Goal: Information Seeking & Learning: Learn about a topic

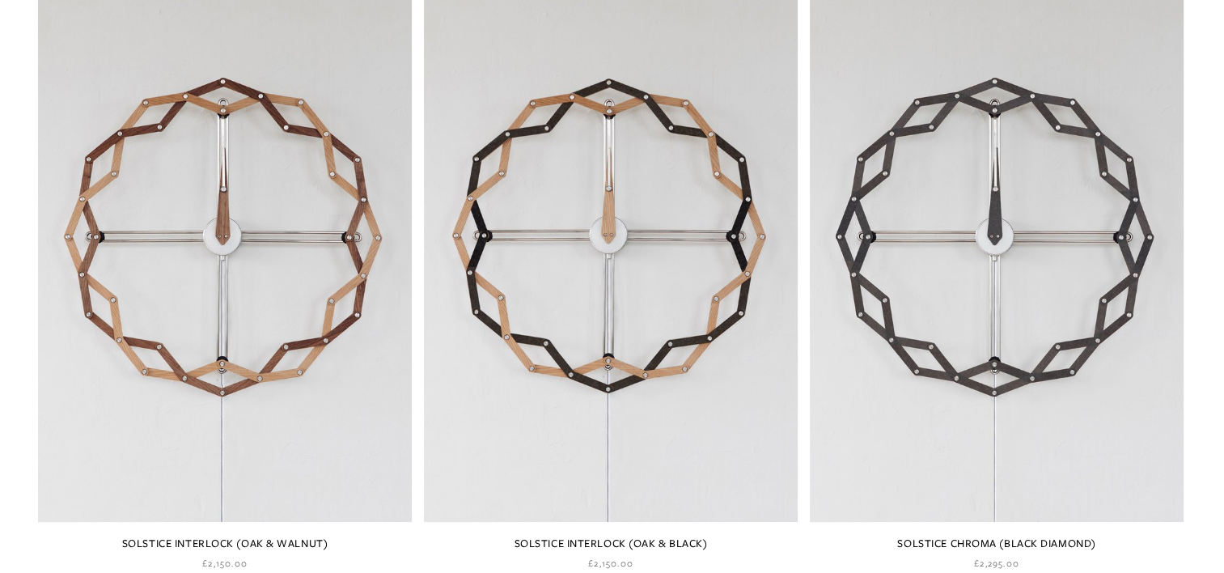
scroll to position [1654, 0]
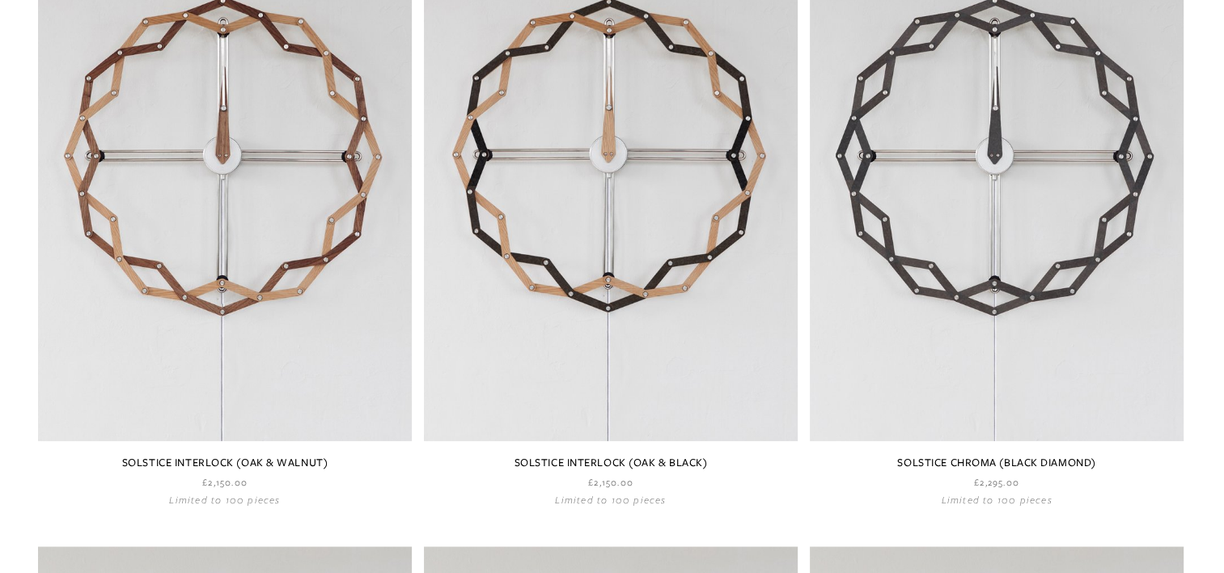
click at [690, 100] on link at bounding box center [611, 193] width 374 height 626
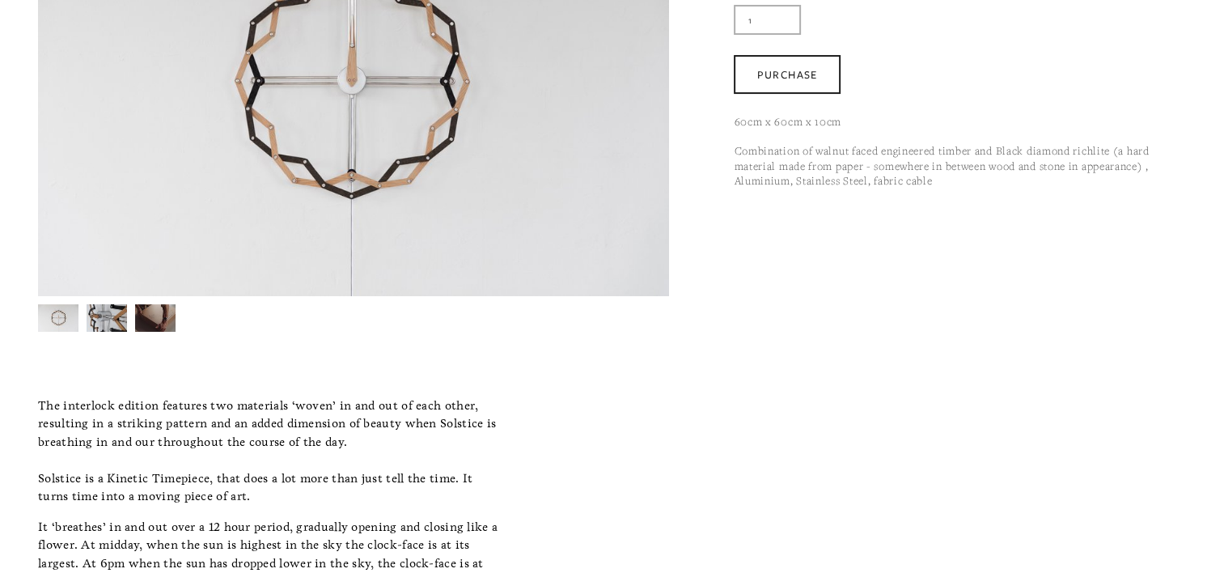
scroll to position [324, 0]
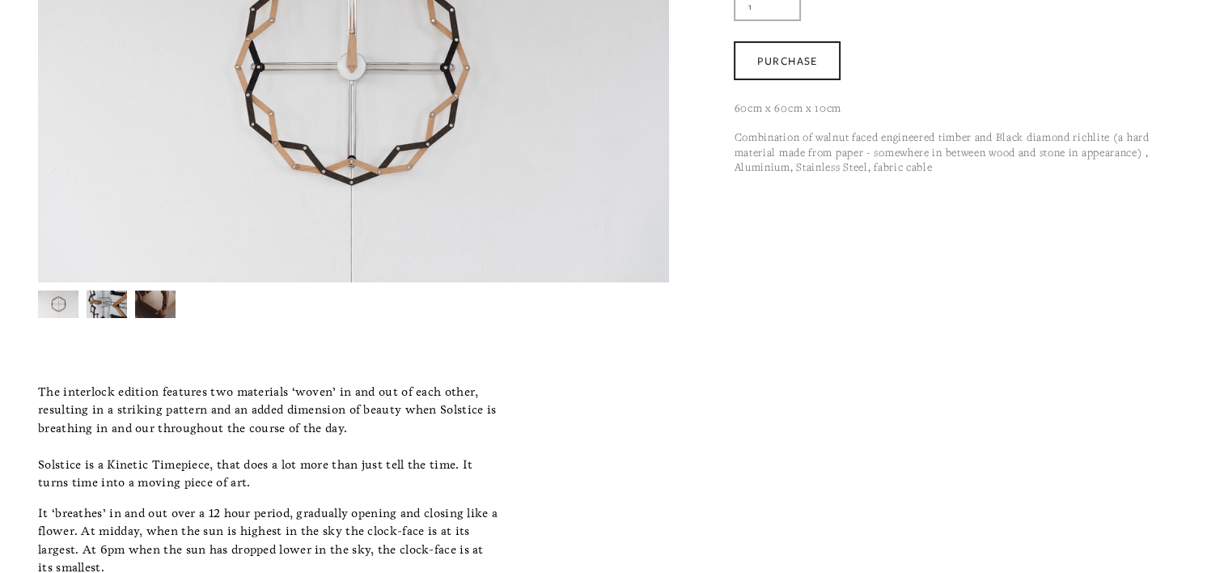
click at [100, 300] on img at bounding box center [107, 304] width 40 height 54
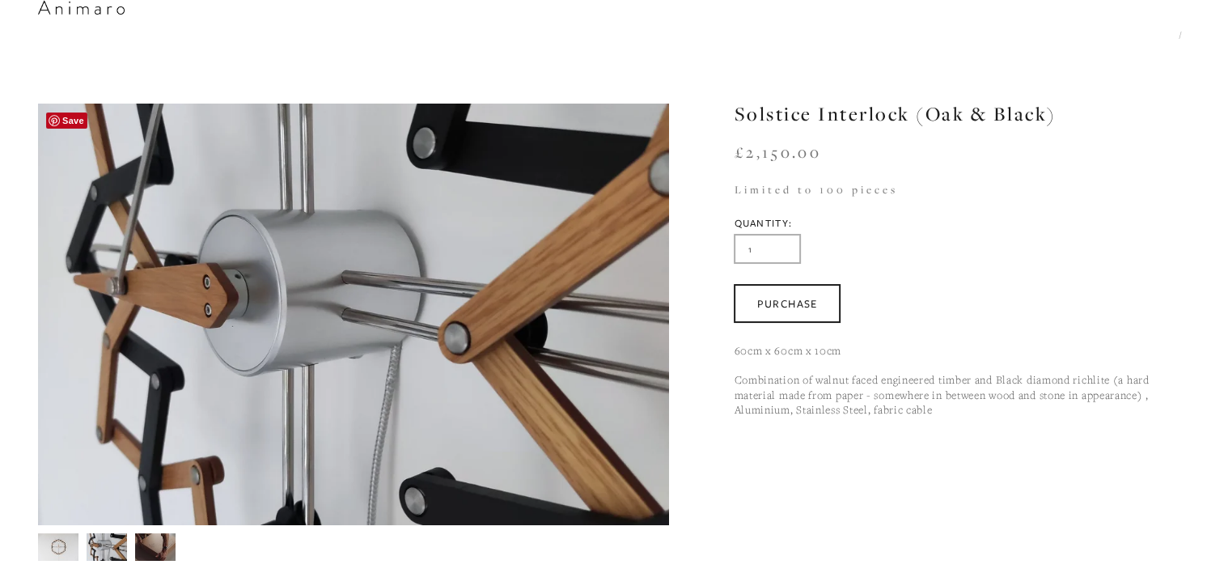
scroll to position [162, 0]
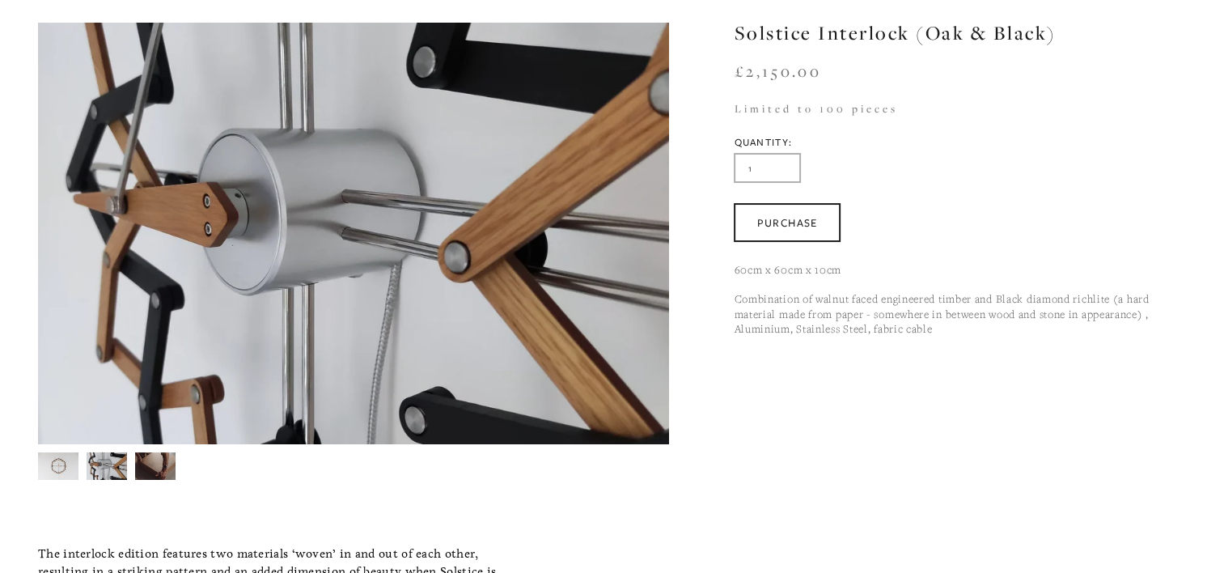
click at [165, 460] on img at bounding box center [155, 466] width 41 height 28
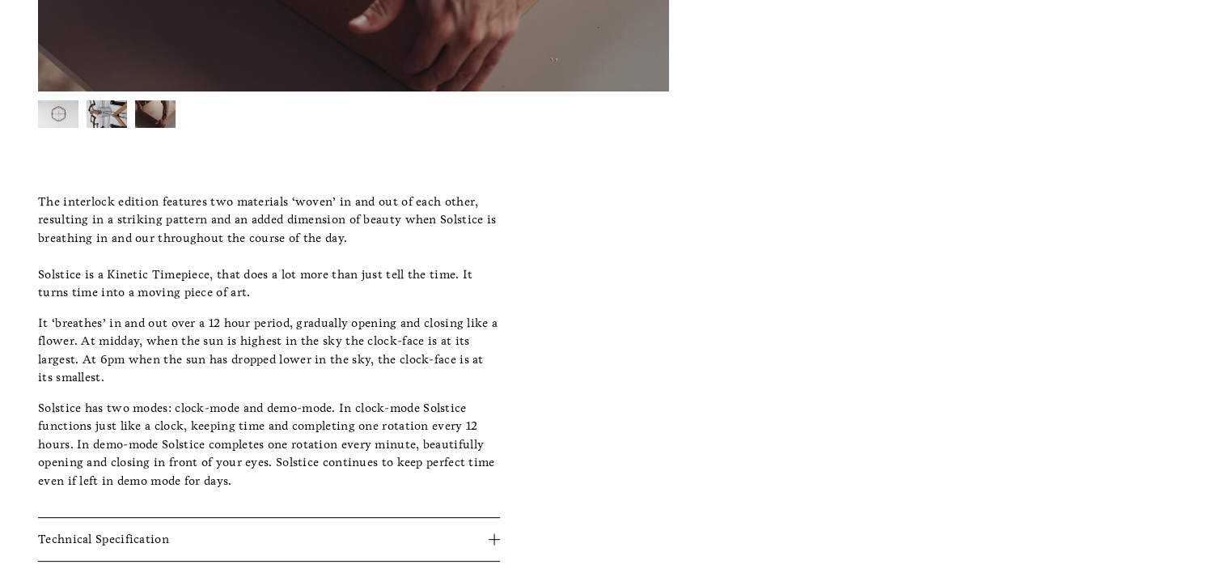
scroll to position [681, 0]
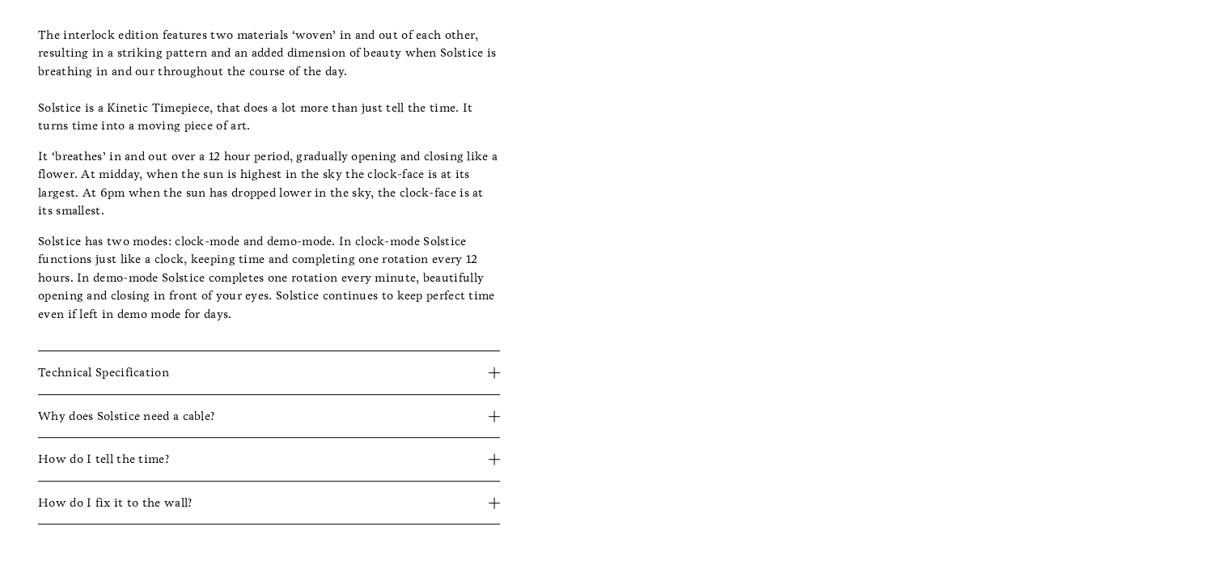
click at [250, 414] on span "Why does Solstice need a cable?" at bounding box center [263, 416] width 451 height 19
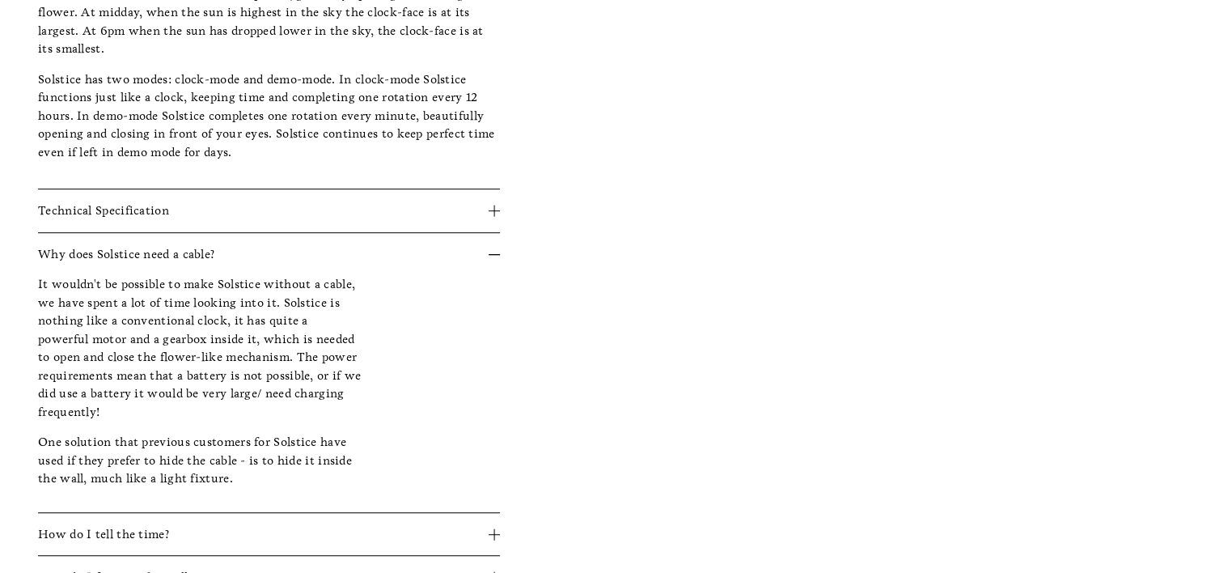
scroll to position [923, 0]
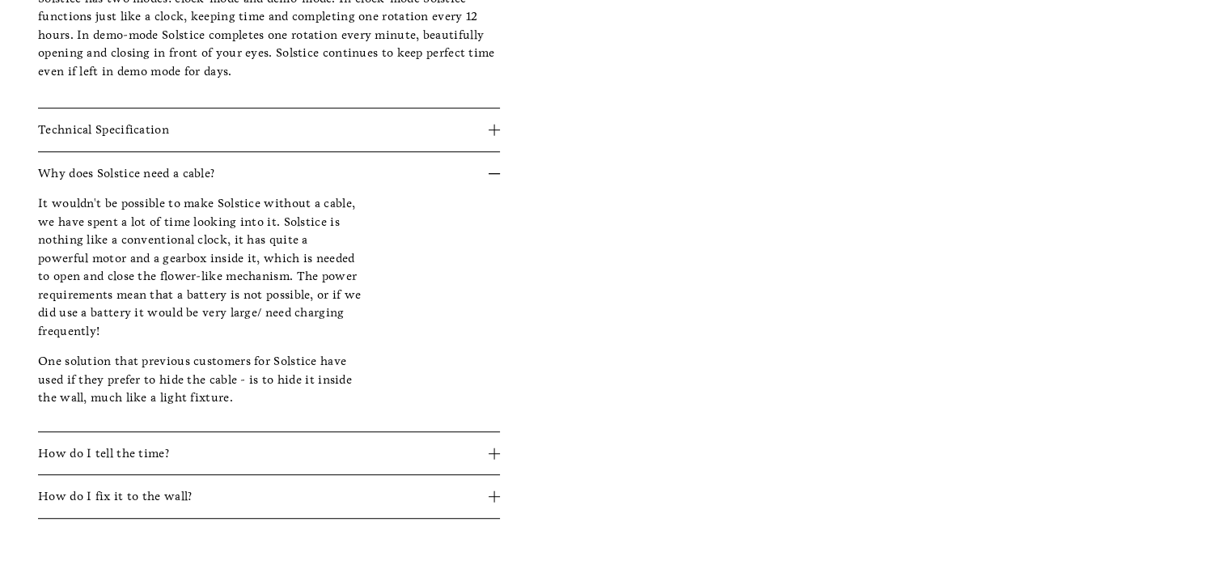
click at [487, 172] on span "Why does Solstice need a cable?" at bounding box center [263, 173] width 451 height 19
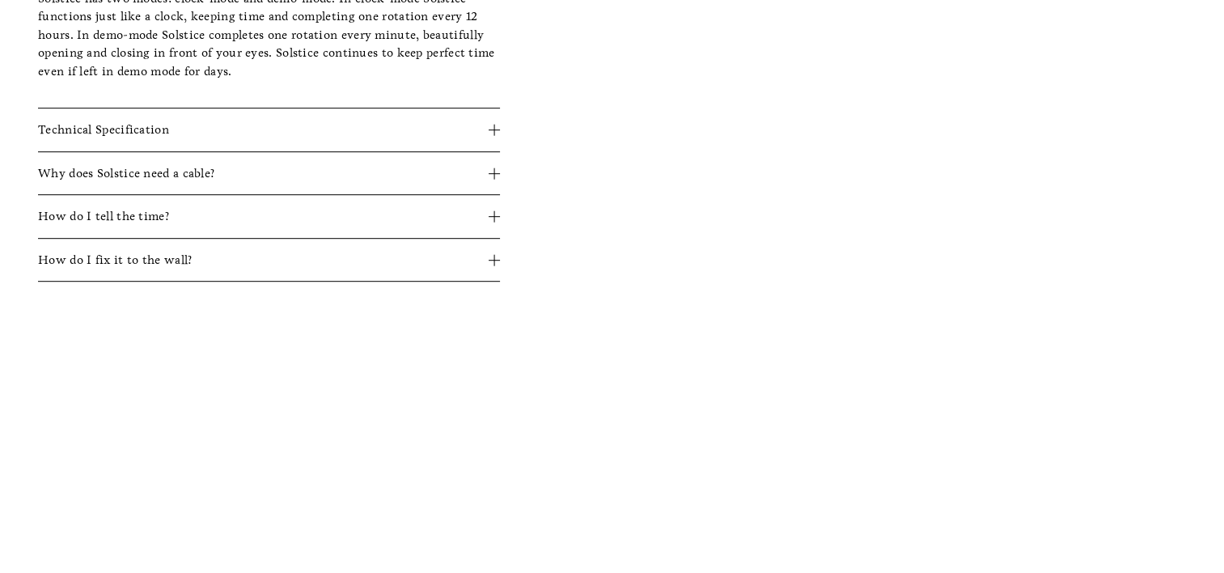
click at [239, 214] on span "How do I tell the time?" at bounding box center [263, 216] width 451 height 19
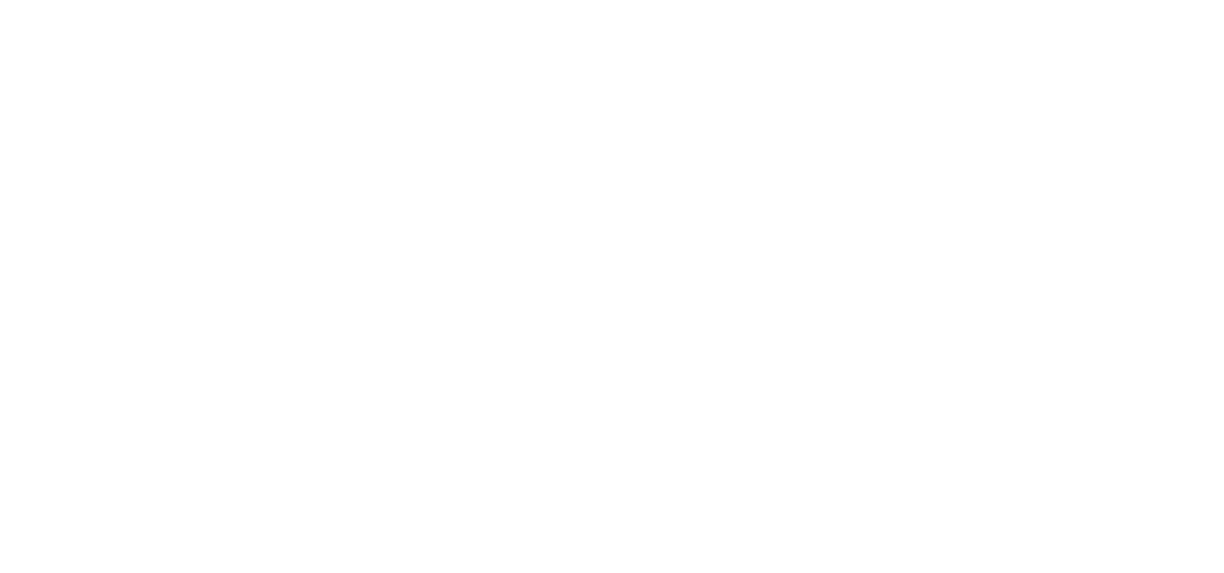
scroll to position [1247, 0]
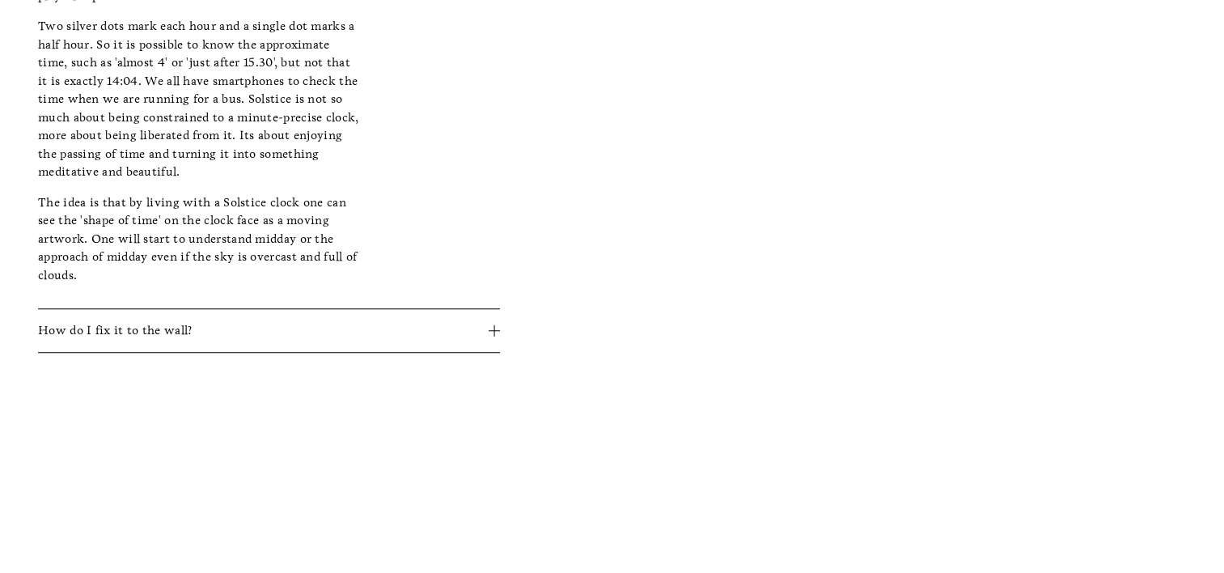
click at [227, 325] on span "How do I fix it to the wall?" at bounding box center [263, 330] width 451 height 19
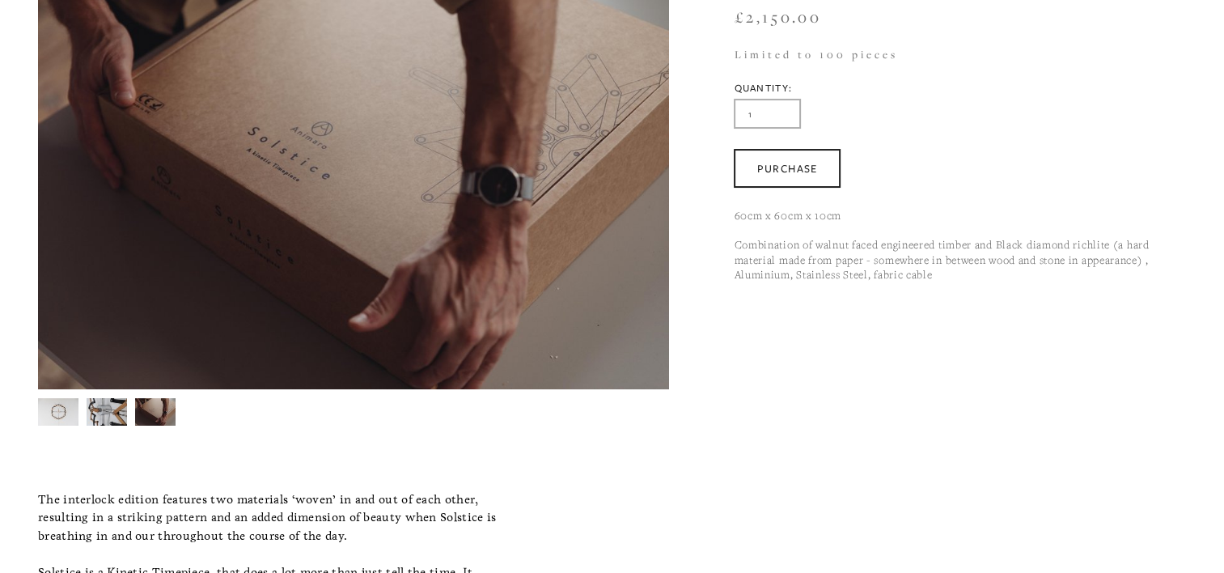
scroll to position [324, 0]
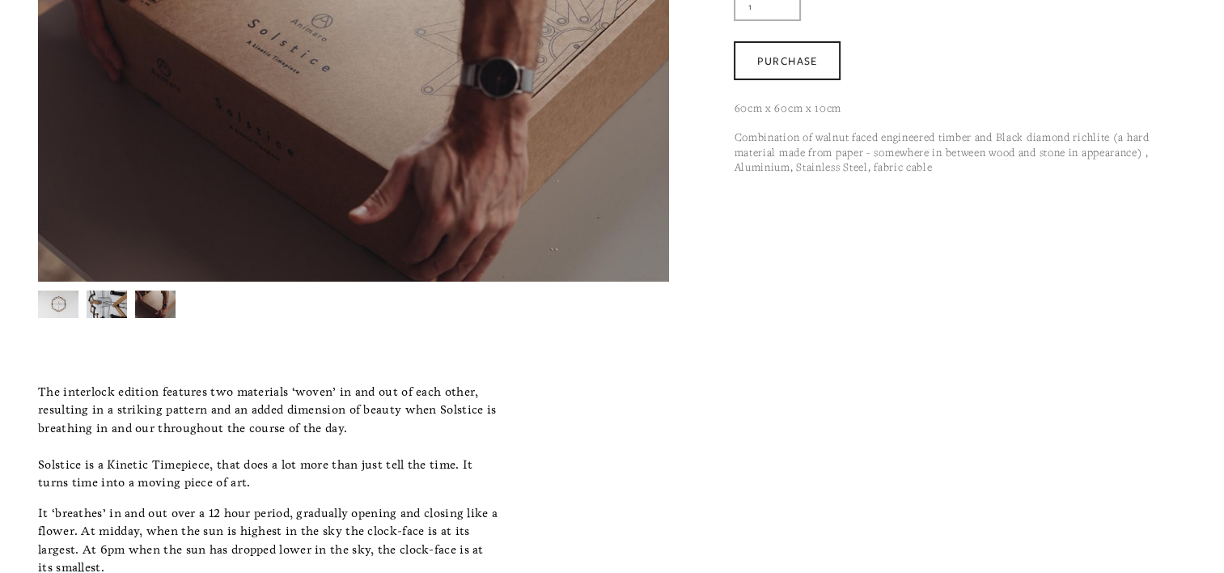
click at [113, 300] on img at bounding box center [107, 304] width 40 height 54
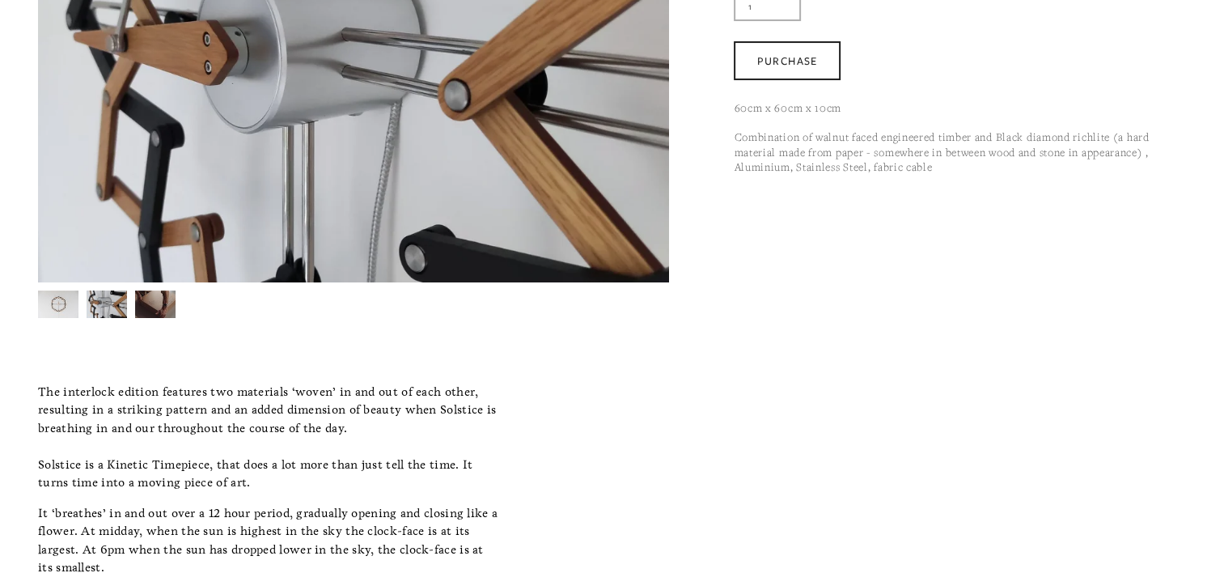
click at [168, 308] on img at bounding box center [155, 305] width 41 height 28
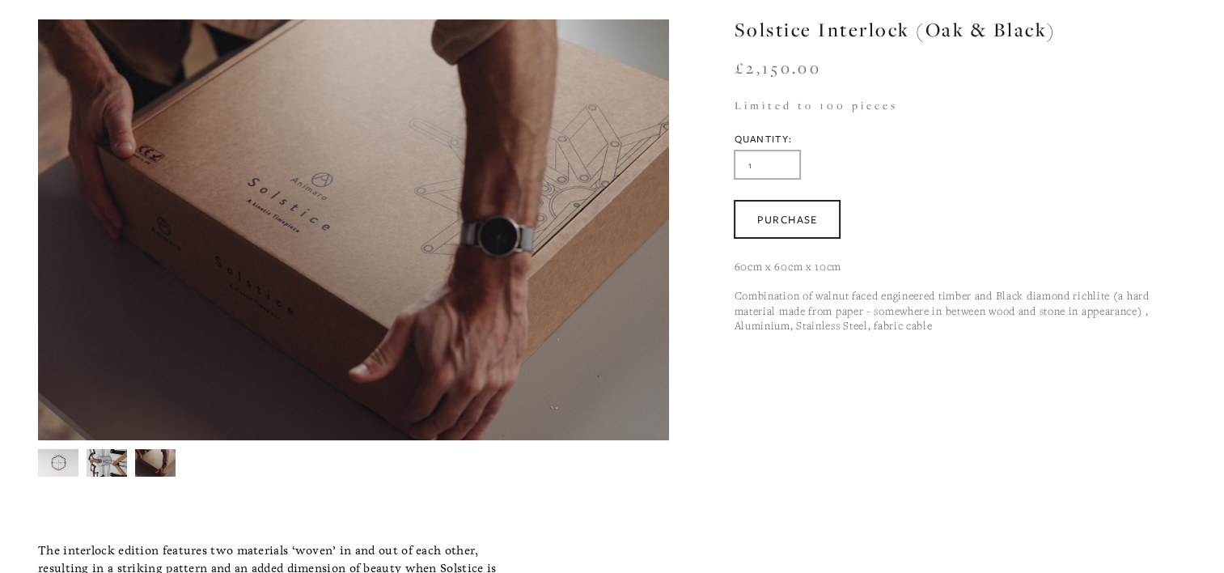
scroll to position [0, 0]
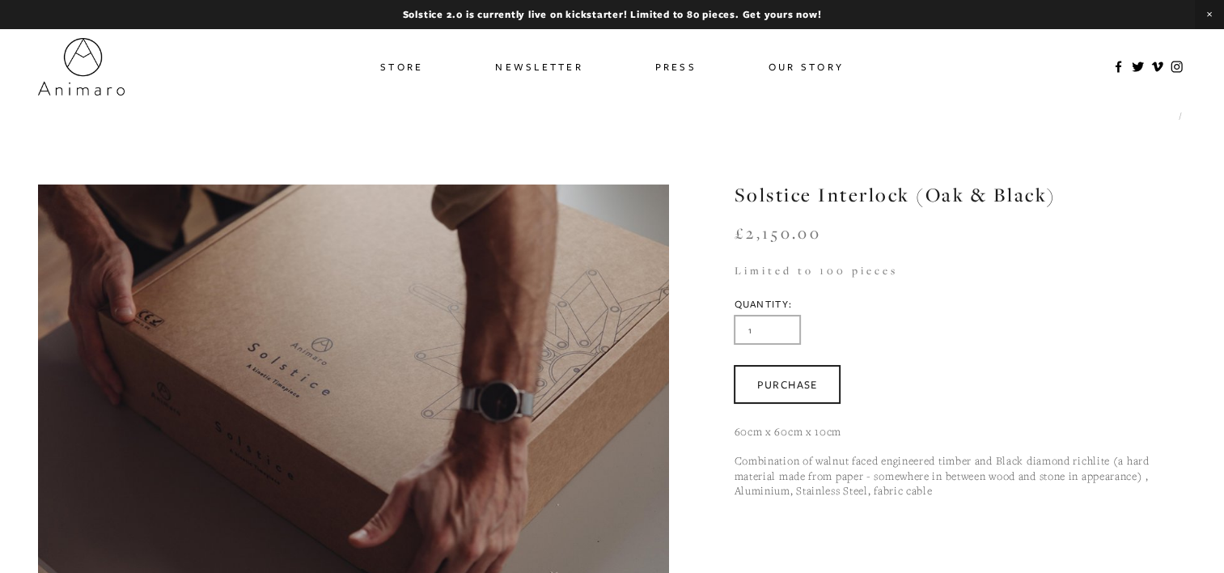
click at [521, 52] on div "Store Newsletter Press Our Story" at bounding box center [612, 66] width 1224 height 74
click at [518, 62] on link "Newsletter" at bounding box center [539, 66] width 88 height 23
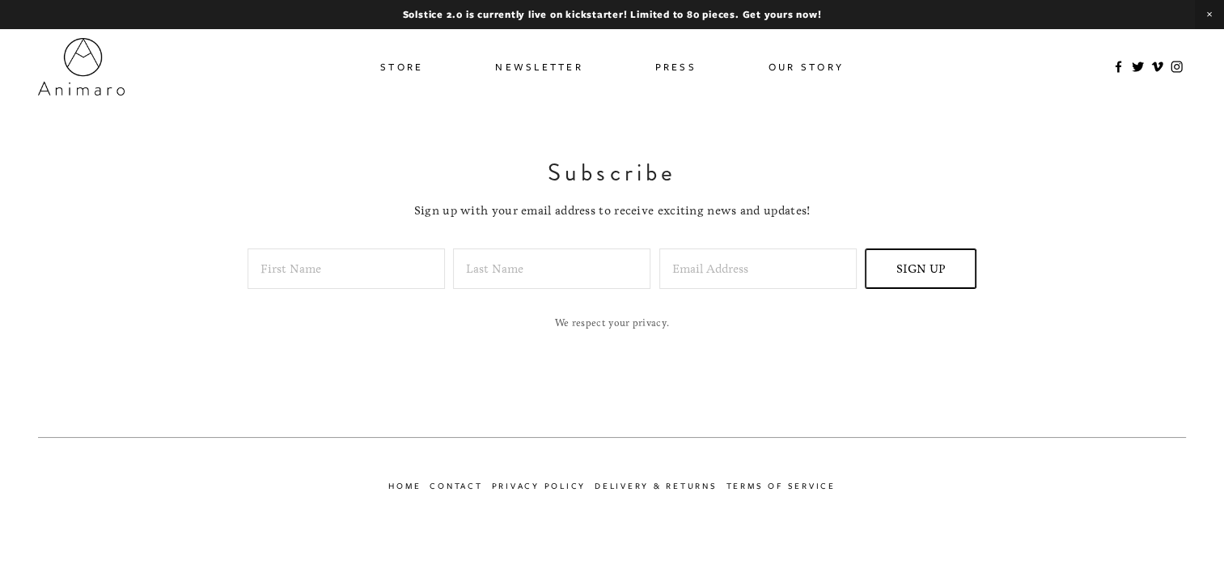
click at [690, 64] on link "Press" at bounding box center [676, 66] width 41 height 23
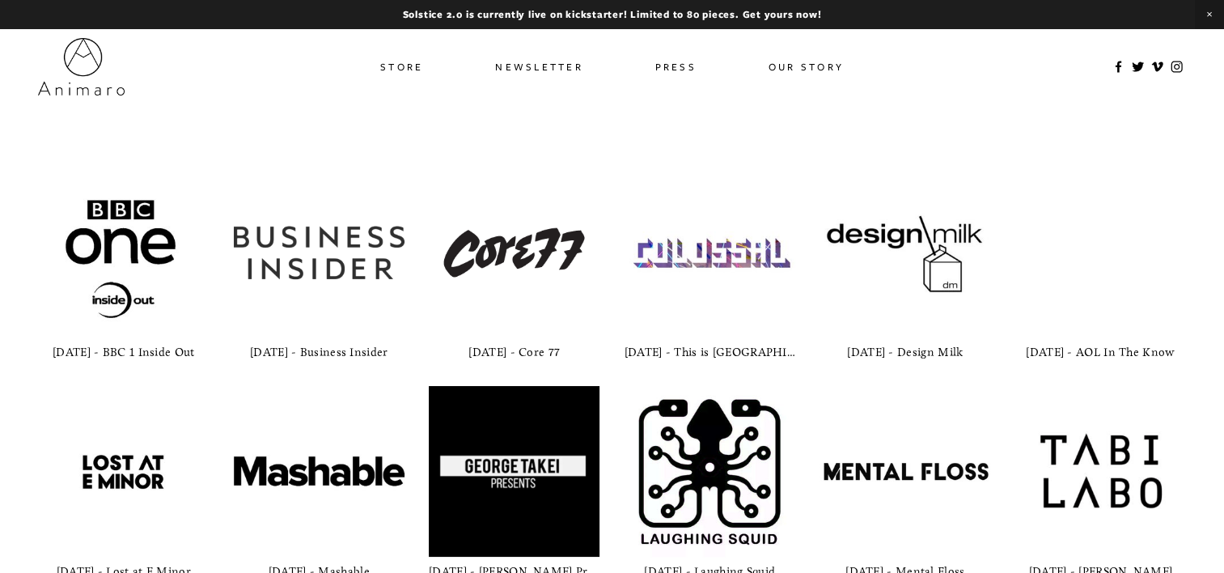
click at [787, 62] on link "Our Story" at bounding box center [806, 66] width 75 height 23
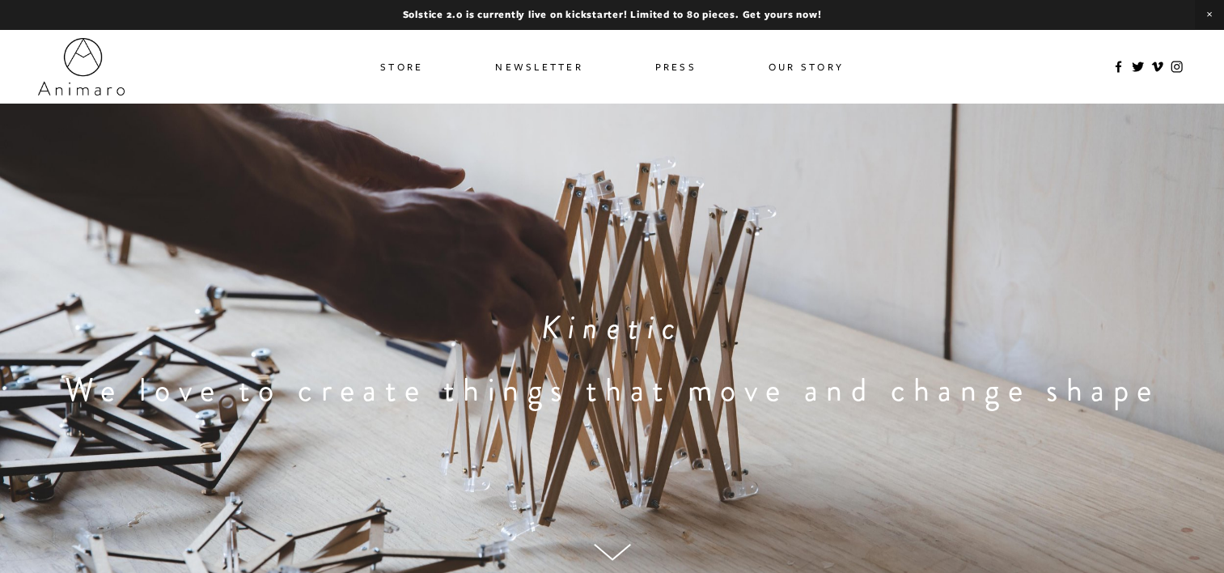
click at [670, 66] on link "Press" at bounding box center [676, 66] width 41 height 23
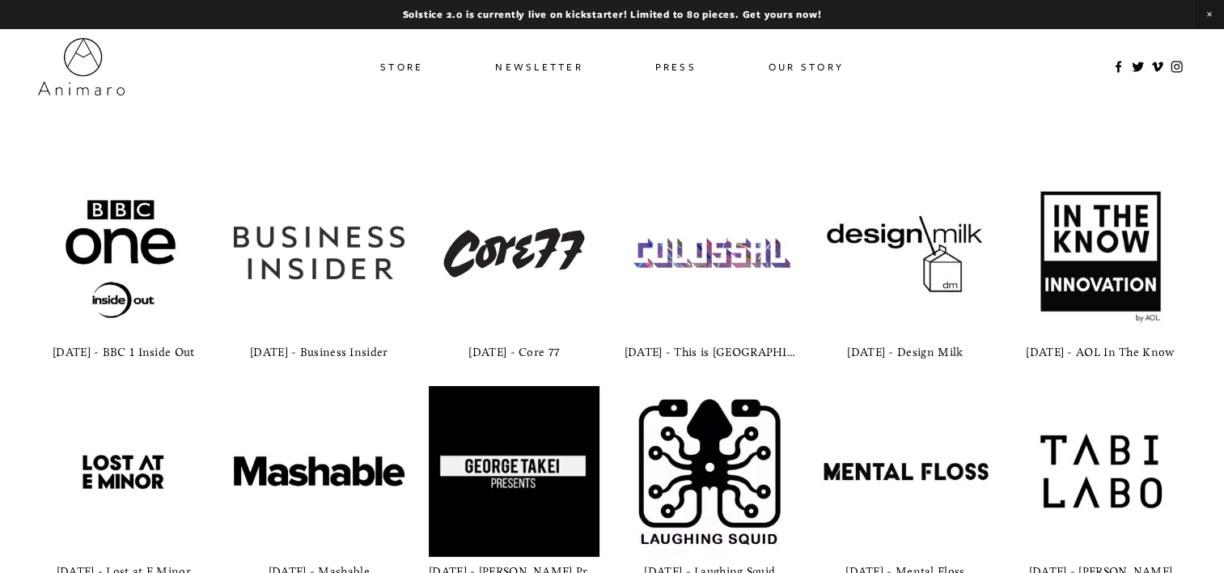
click at [413, 67] on link "Store" at bounding box center [401, 66] width 43 height 23
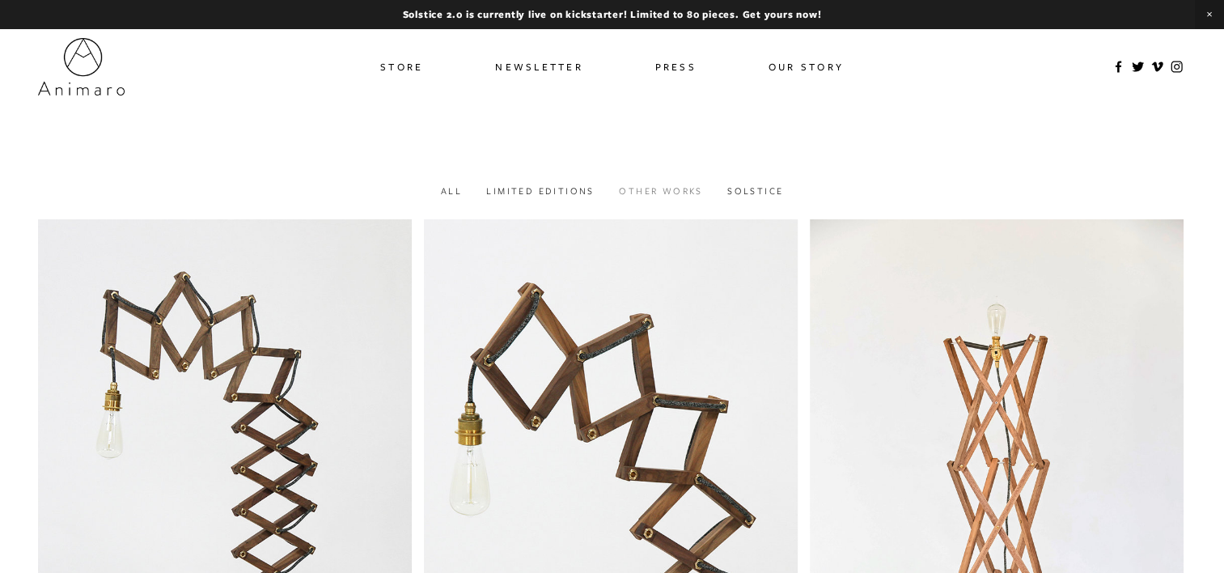
click at [645, 192] on link "Other works" at bounding box center [660, 191] width 83 height 12
click at [754, 190] on link "Solstice" at bounding box center [756, 191] width 56 height 12
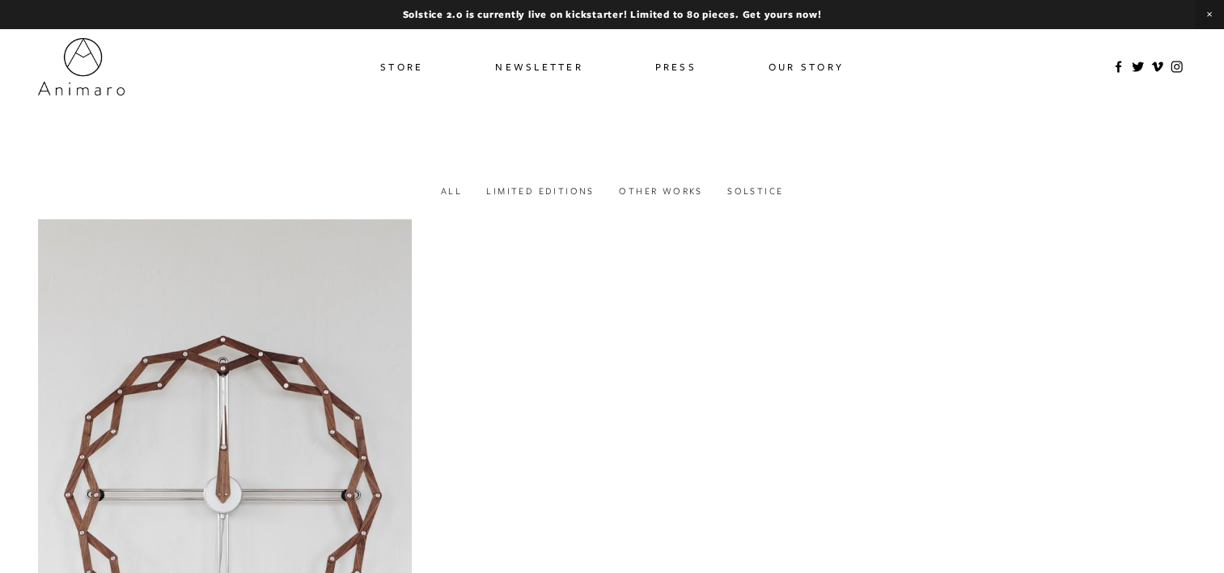
click at [537, 182] on div at bounding box center [612, 144] width 1224 height 81
click at [537, 185] on div at bounding box center [612, 144] width 1224 height 81
click at [537, 186] on link "Limited Editions" at bounding box center [540, 191] width 108 height 12
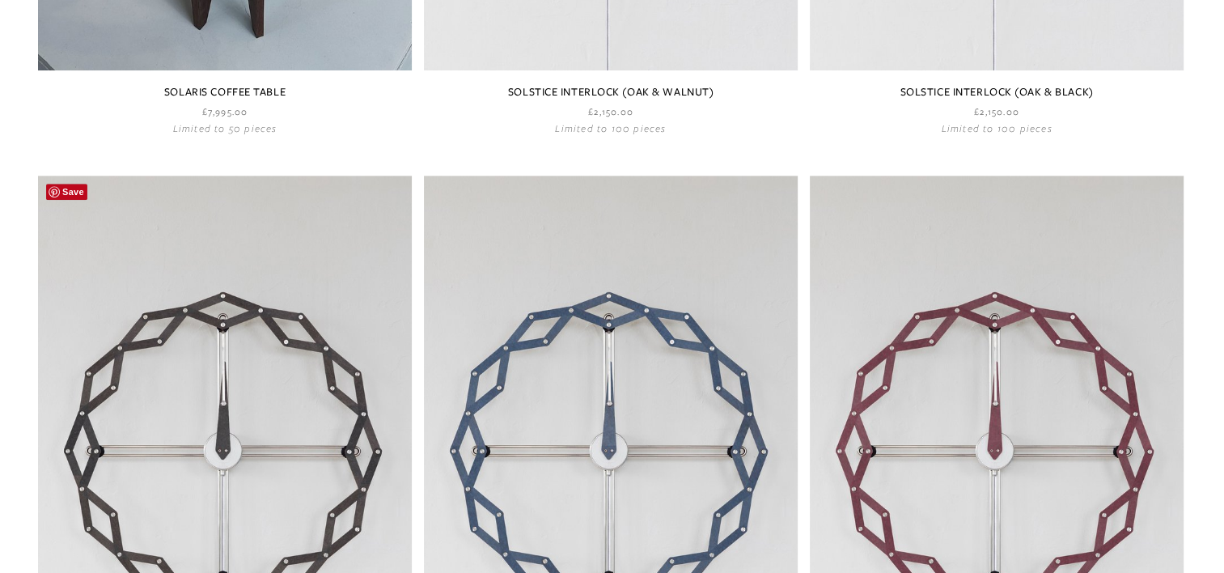
scroll to position [581, 0]
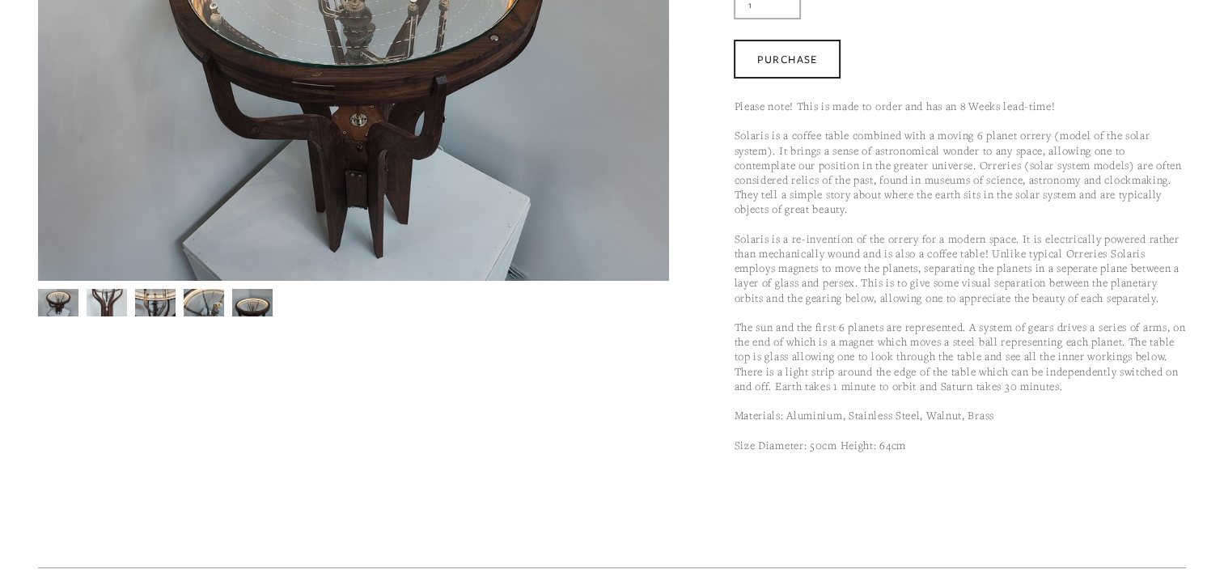
scroll to position [324, 0]
click at [163, 301] on img at bounding box center [155, 304] width 40 height 56
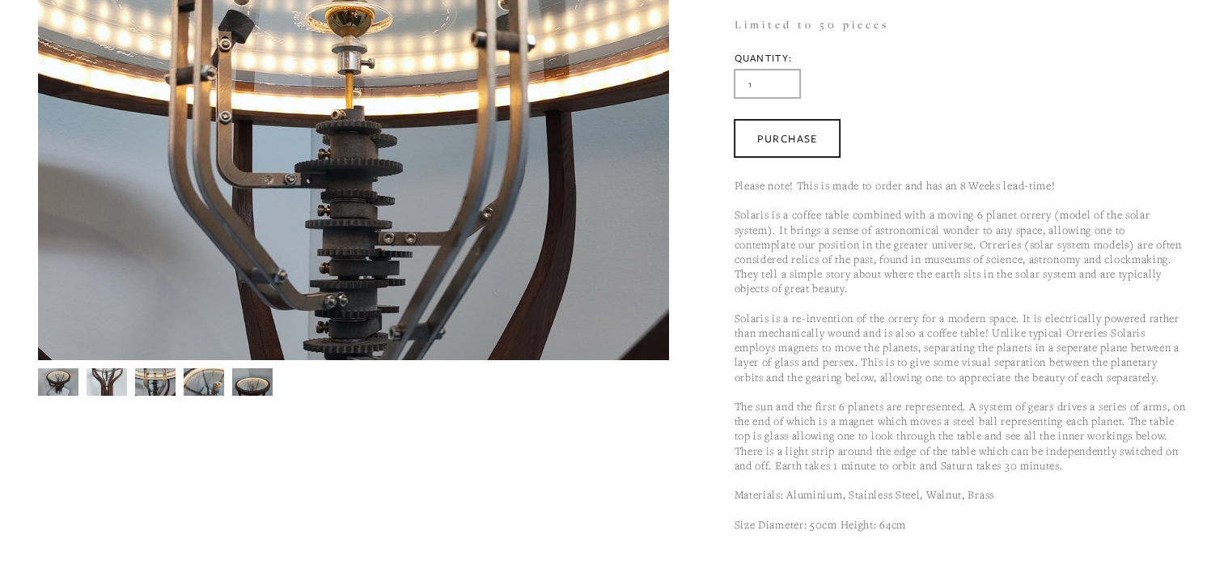
scroll to position [162, 0]
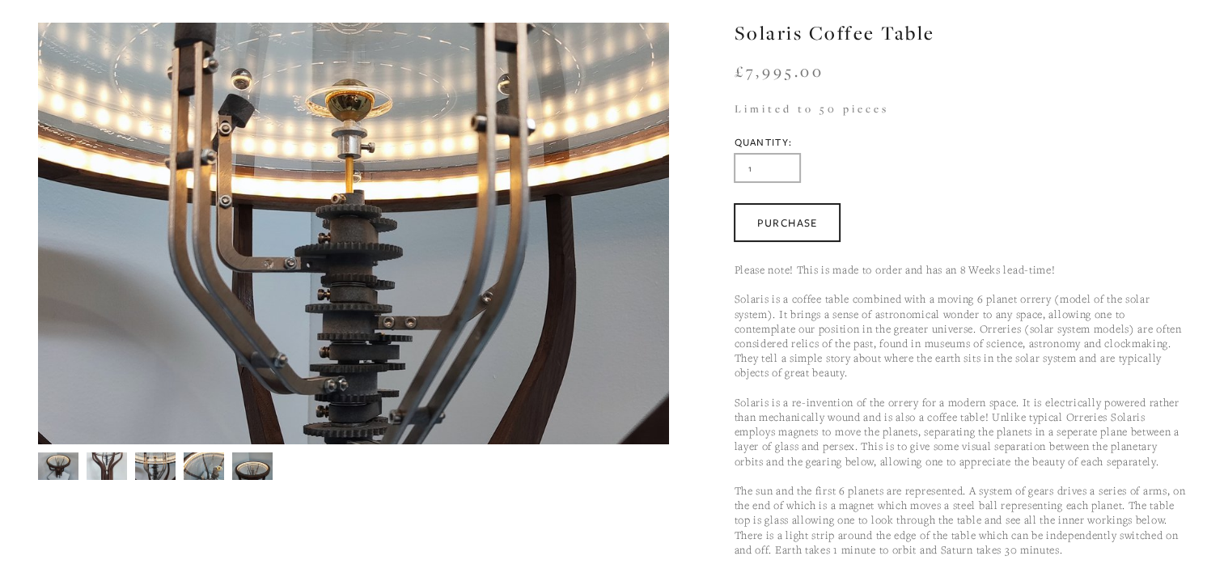
click at [199, 456] on img at bounding box center [204, 466] width 40 height 31
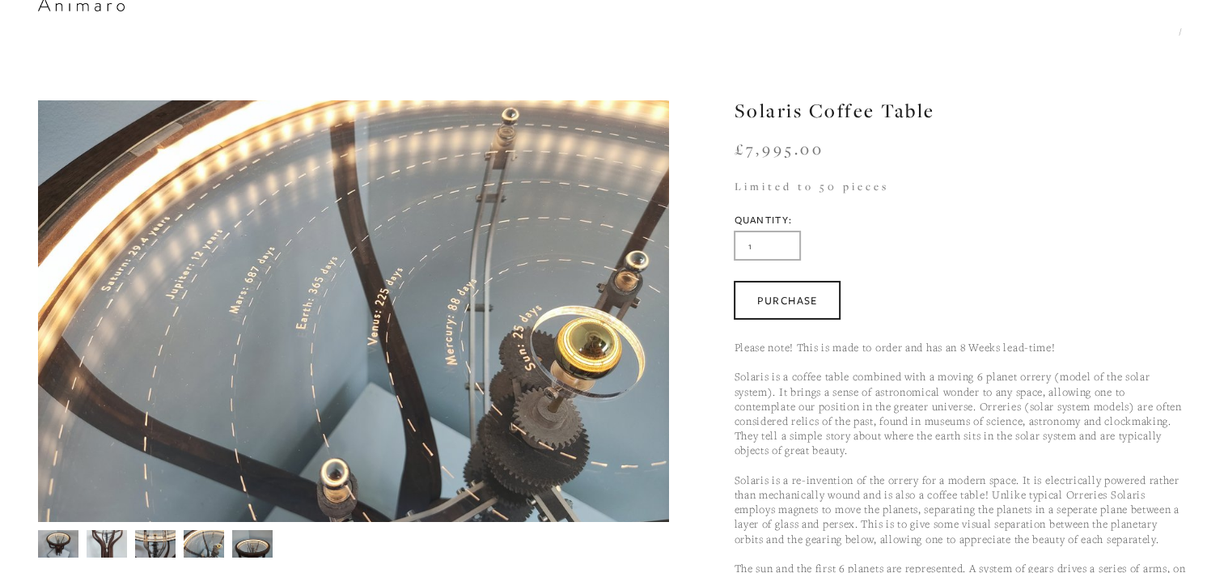
scroll to position [0, 0]
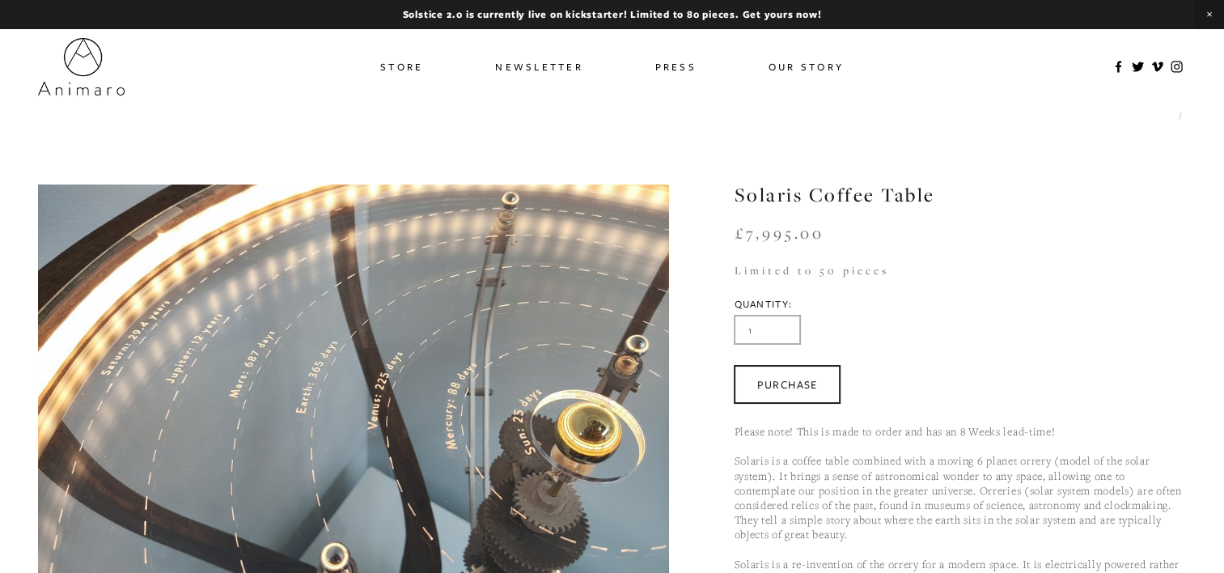
click at [801, 83] on div "Store Newsletter Press Our Story" at bounding box center [612, 66] width 1224 height 74
click at [800, 71] on link "Our Story" at bounding box center [806, 66] width 75 height 23
